Goal: Entertainment & Leisure: Consume media (video, audio)

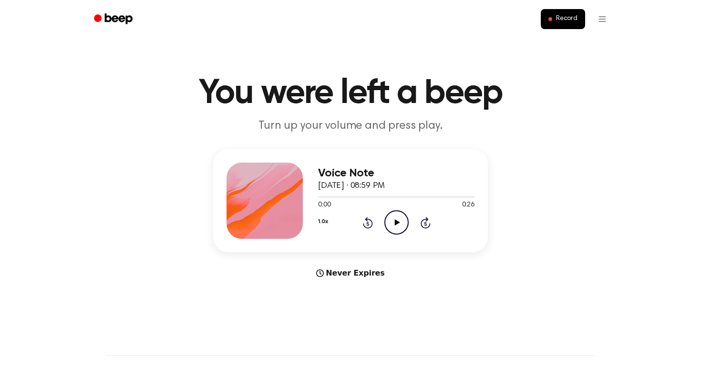
click at [402, 226] on icon "Play Audio" at bounding box center [396, 222] width 24 height 24
click at [390, 216] on icon "Play Audio" at bounding box center [396, 222] width 24 height 24
click at [396, 221] on icon at bounding box center [396, 222] width 5 height 6
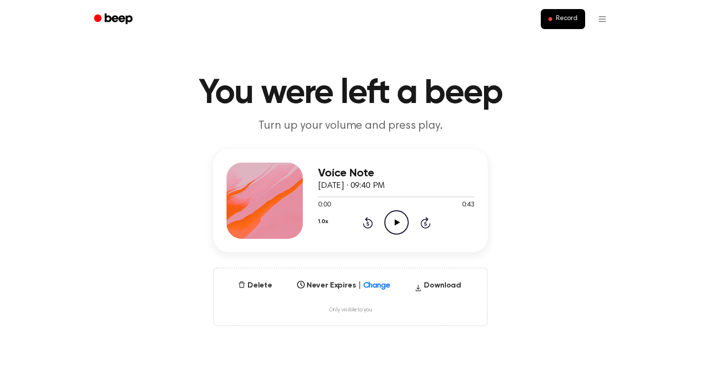
click at [393, 214] on icon "Play Audio" at bounding box center [396, 222] width 24 height 24
